Goal: Book appointment/travel/reservation

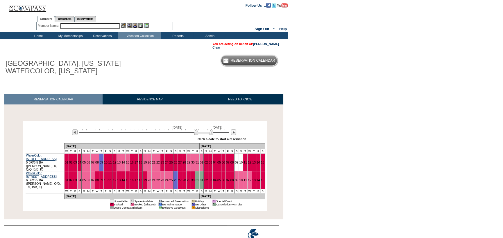
drag, startPoint x: 137, startPoint y: 132, endPoint x: 208, endPoint y: 132, distance: 71.4
click at [208, 132] on img at bounding box center [203, 132] width 19 height 6
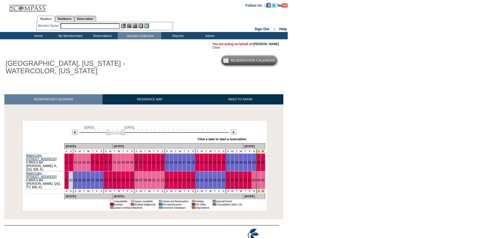
drag, startPoint x: 197, startPoint y: 133, endPoint x: 109, endPoint y: 140, distance: 88.5
click at [109, 140] on div "[DATE] [DATE] » Apply these dates to all the calendars on this page Click a dat…" at bounding box center [144, 132] width 241 height 21
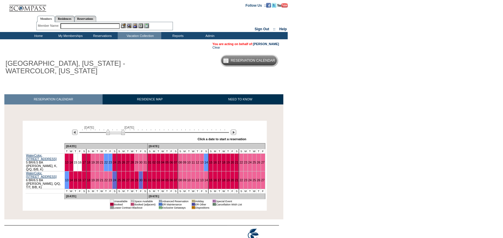
click at [83, 23] on div "Member Name: Destination or Residence: ReservationId:" at bounding box center [104, 26] width 136 height 8
click at [81, 26] on input "text" at bounding box center [89, 26] width 59 height 6
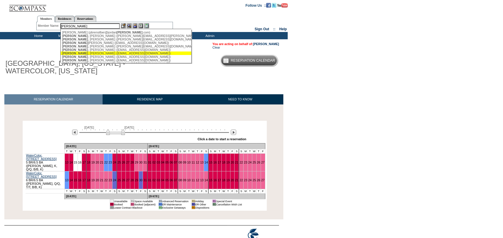
click at [84, 54] on div "[PERSON_NAME] ([EMAIL_ADDRESS][DOMAIN_NAME])" at bounding box center [126, 52] width 128 height 3
type input "[PERSON_NAME] ([EMAIL_ADDRESS][DOMAIN_NAME])"
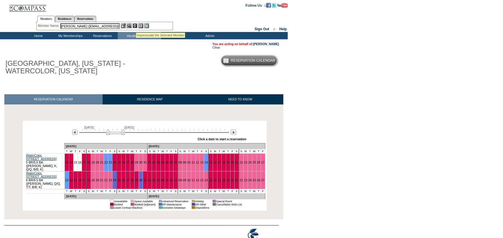
click at [136, 25] on img at bounding box center [134, 25] width 5 height 5
click at [130, 24] on img at bounding box center [129, 25] width 5 height 5
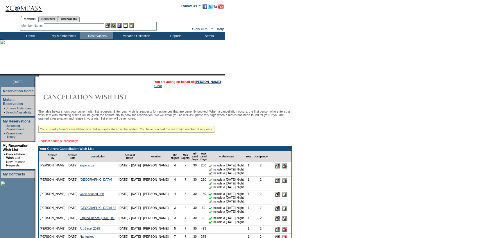
scroll to position [58, 0]
